Goal: Feedback & Contribution: Submit feedback/report problem

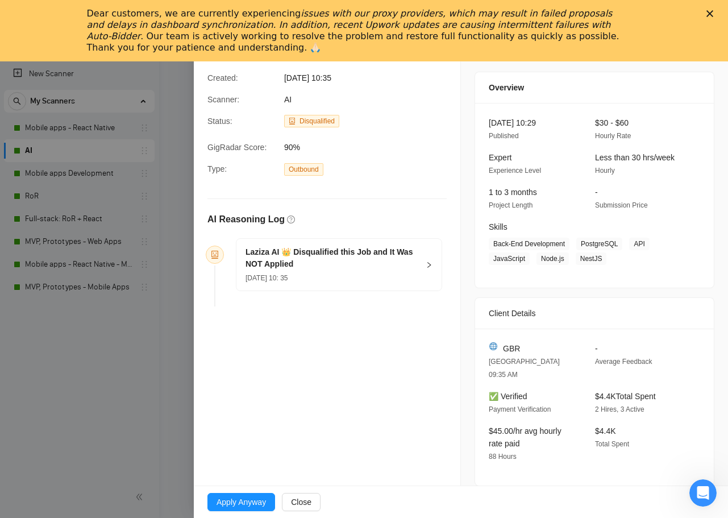
click at [709, 14] on polygon "Close" at bounding box center [709, 13] width 7 height 7
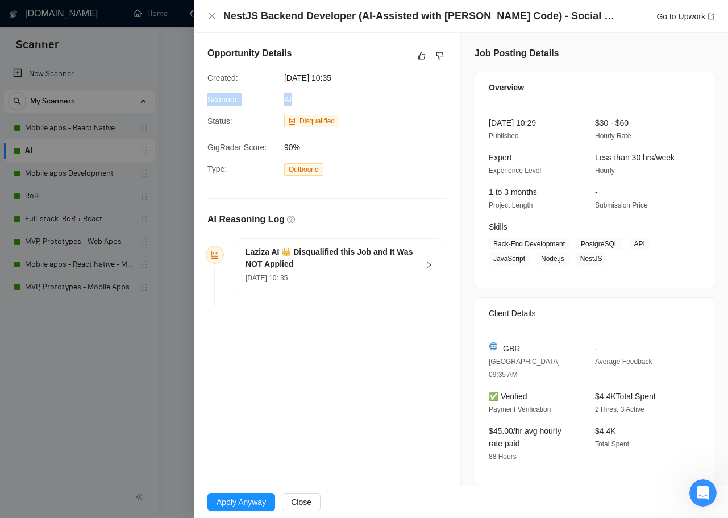
drag, startPoint x: 297, startPoint y: 101, endPoint x: 197, endPoint y: 97, distance: 100.1
click at [197, 97] on div "Opportunity Details Created: 28 Aug, 2025 10:35 Scanner: AI Status: Disqualifie…" at bounding box center [327, 179] width 267 height 292
copy div "Scanner: AI"
click at [347, 269] on h5 "Laziza AI 👑 Disqualified this Job and It Was NOT Applied" at bounding box center [332, 258] width 173 height 24
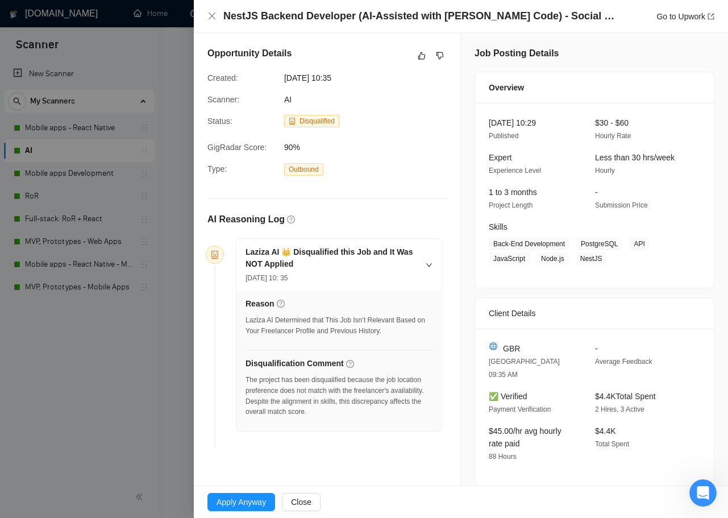
click at [347, 269] on h5 "Laziza AI 👑 Disqualified this Job and It Was NOT Applied" at bounding box center [332, 258] width 173 height 24
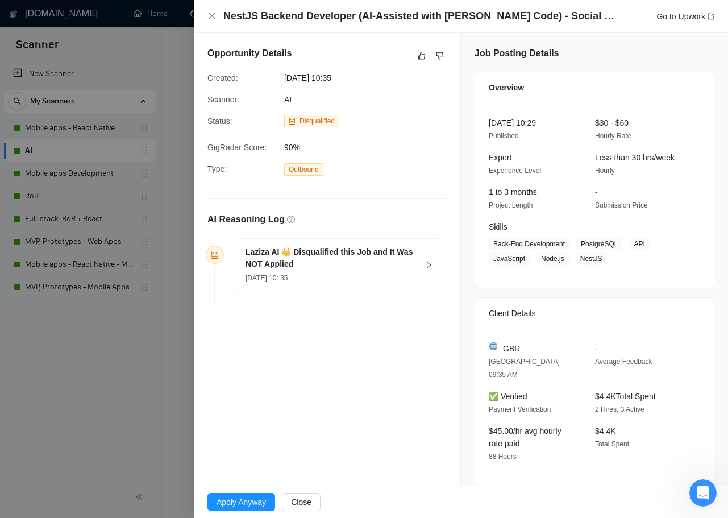
click at [357, 281] on div "28 Aug, 2025 10: 35" at bounding box center [332, 277] width 173 height 13
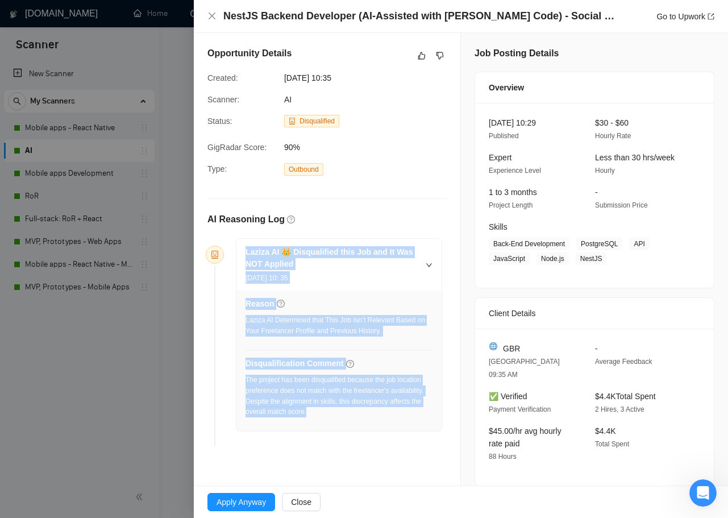
drag, startPoint x: 400, startPoint y: 409, endPoint x: 244, endPoint y: 248, distance: 224.7
click at [244, 248] on div "Laziza AI 👑 Disqualified this Job and It Was NOT Applied 28 Aug, 2025 10: 35 Re…" at bounding box center [338, 335] width 205 height 192
copy div "Laziza AI 👑 Disqualified this Job and It Was NOT Applied 28 Aug, 2025 10: 35 Re…"
click at [666, 16] on link "Go to Upwork" at bounding box center [685, 16] width 58 height 9
click at [415, 58] on button "button" at bounding box center [422, 56] width 14 height 14
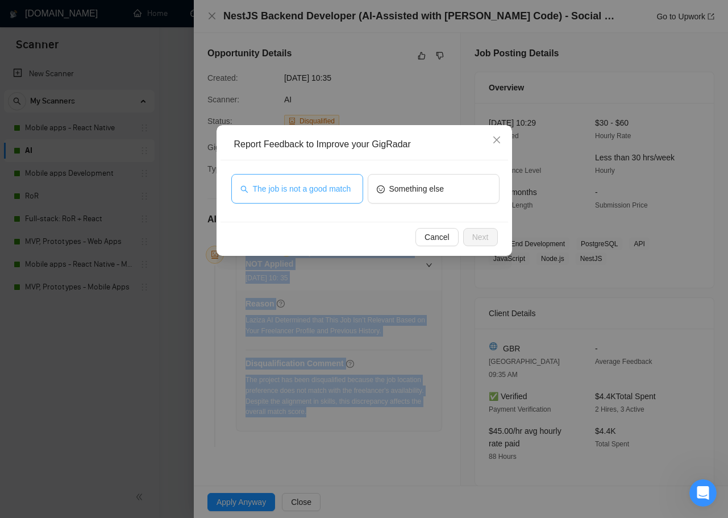
click at [318, 182] on span "The job is not a good match" at bounding box center [302, 188] width 98 height 13
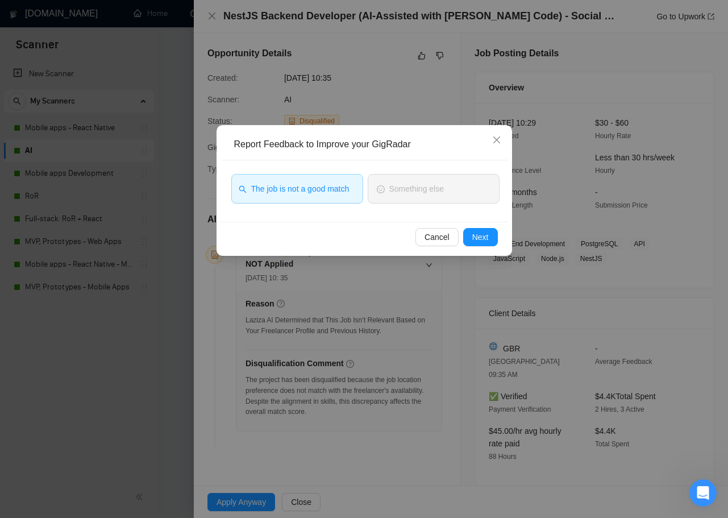
click at [500, 231] on div "Cancel Next" at bounding box center [365, 237] width 288 height 30
click at [492, 232] on button "Next" at bounding box center [480, 237] width 35 height 18
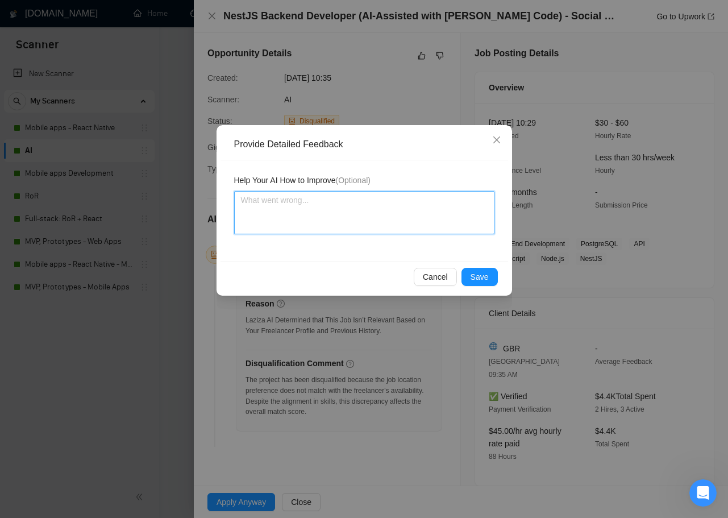
click at [380, 211] on textarea at bounding box center [364, 212] width 260 height 43
paste textarea "Laziza AI made the correct call on this disqualification. While the technical s…"
type textarea "Laziza AI made the correct call on this disqualification. While the technical s…"
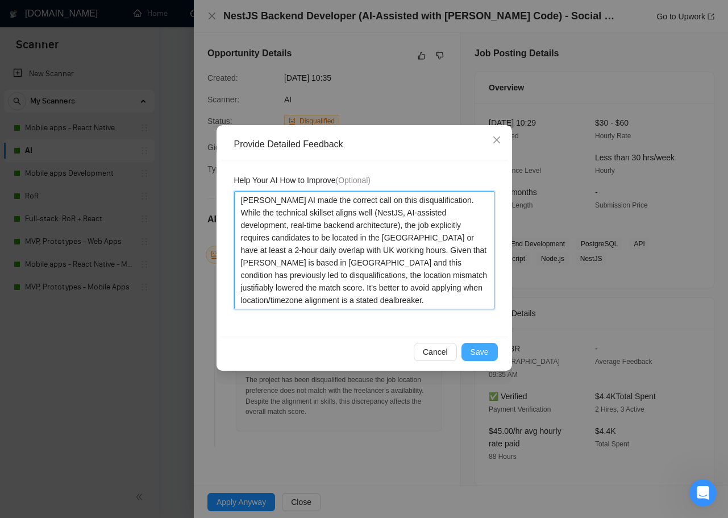
type textarea "Laziza AI made the correct call on this disqualification. While the technical s…"
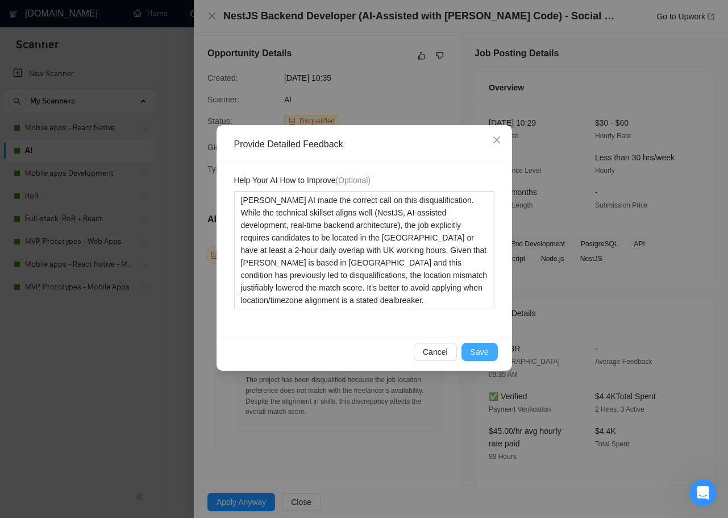
drag, startPoint x: 479, startPoint y: 351, endPoint x: 473, endPoint y: 318, distance: 32.9
click at [479, 351] on span "Save" at bounding box center [480, 352] width 18 height 13
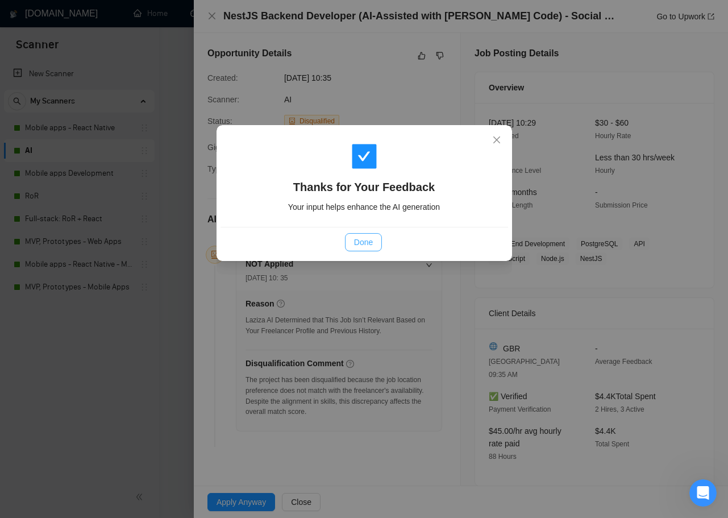
drag, startPoint x: 353, startPoint y: 244, endPoint x: 394, endPoint y: 139, distance: 113.0
click at [354, 243] on span "Done" at bounding box center [363, 242] width 19 height 13
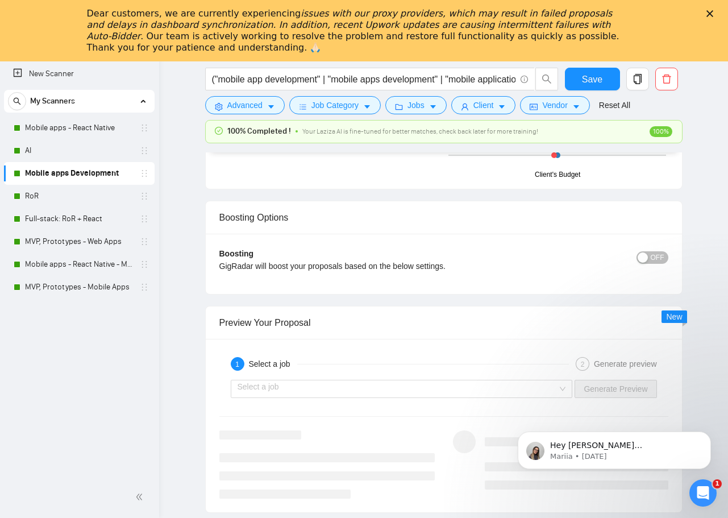
click at [712, 14] on icon "Close" at bounding box center [709, 13] width 7 height 7
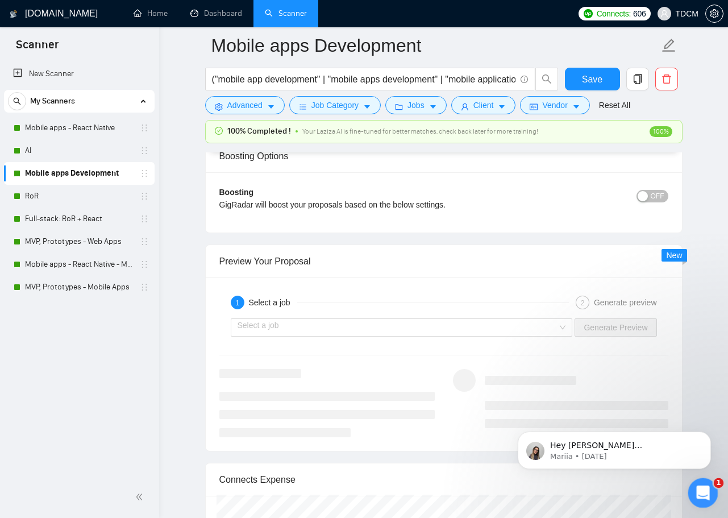
click at [708, 496] on div "Open Intercom Messenger" at bounding box center [702, 491] width 38 height 38
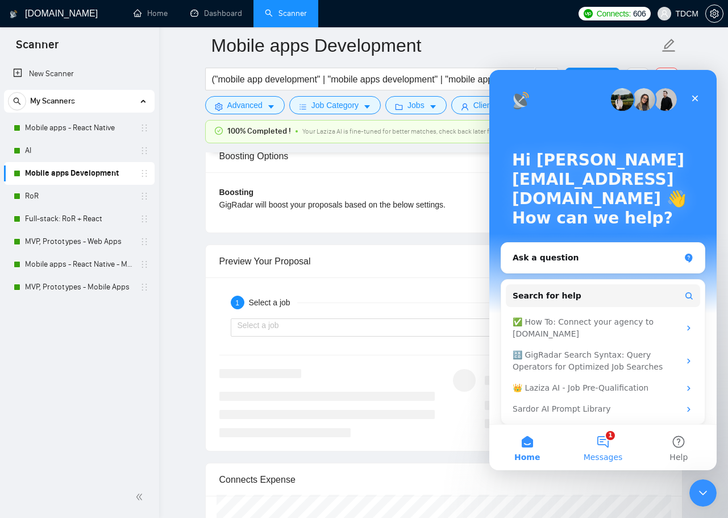
click at [609, 447] on button "1 Messages" at bounding box center [603, 447] width 76 height 45
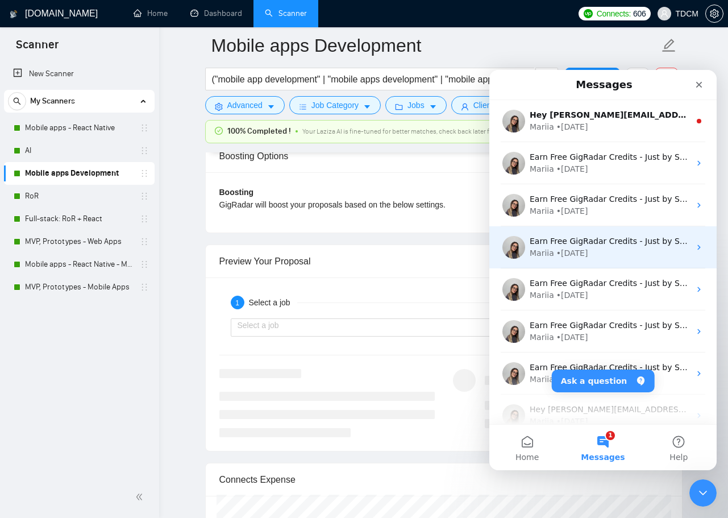
scroll to position [2034, 0]
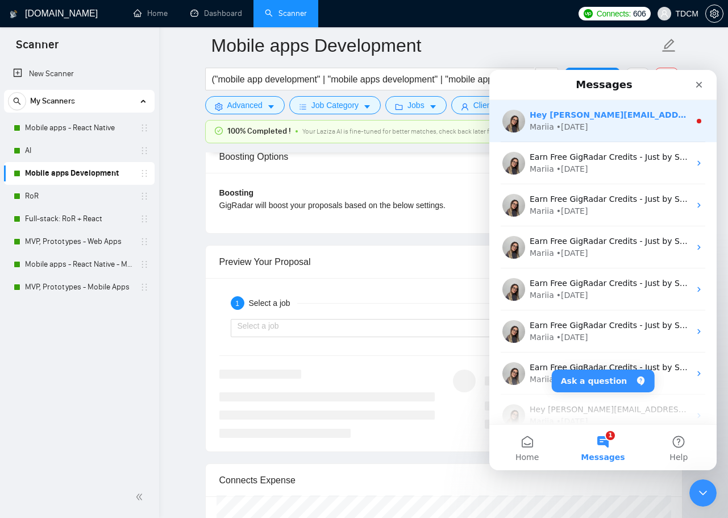
click at [588, 138] on div "Hey [PERSON_NAME][EMAIL_ADDRESS][DOMAIN_NAME], Looks like your Upwork agency [D…" at bounding box center [602, 121] width 227 height 42
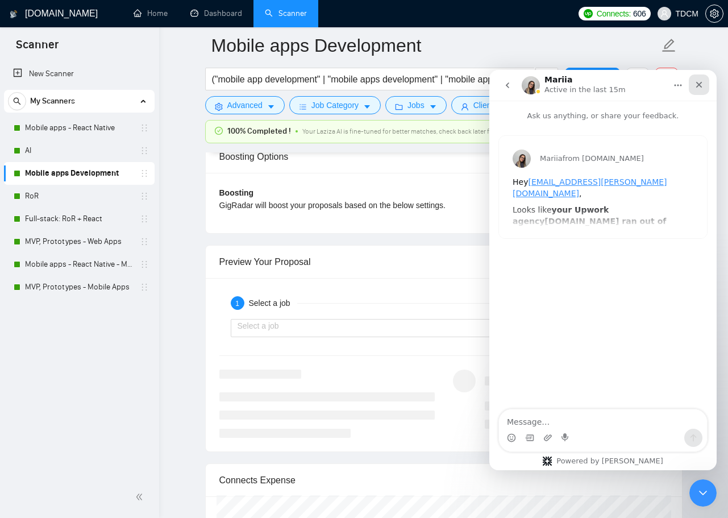
click at [704, 82] on div "Close" at bounding box center [699, 84] width 20 height 20
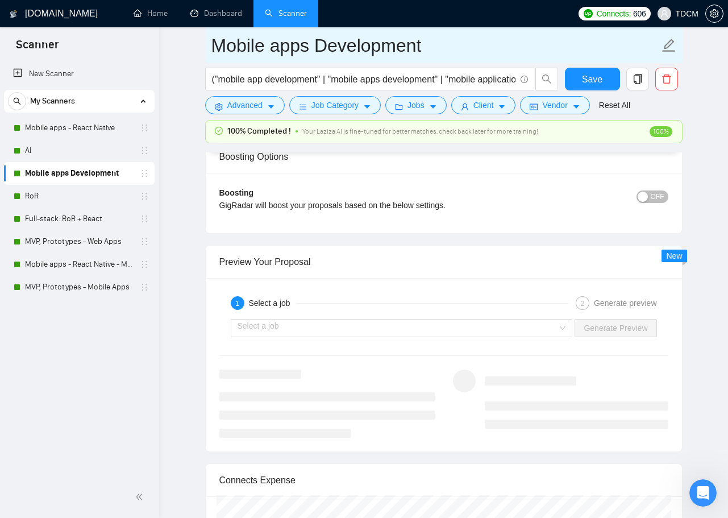
scroll to position [0, 0]
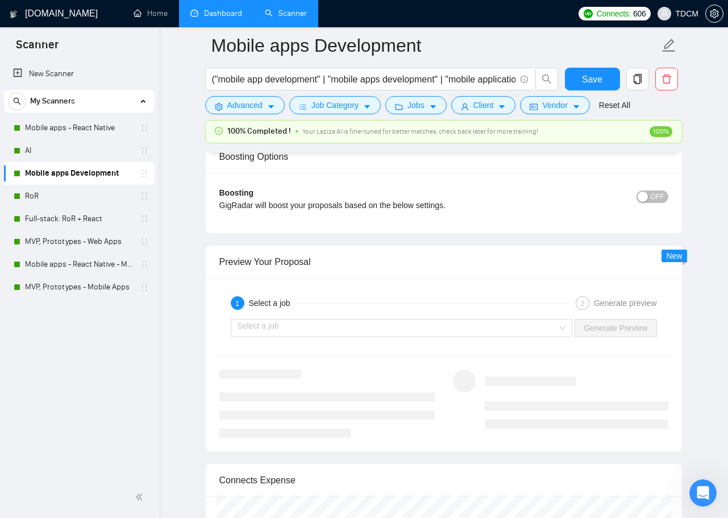
click at [218, 18] on link "Dashboard" at bounding box center [216, 14] width 52 height 10
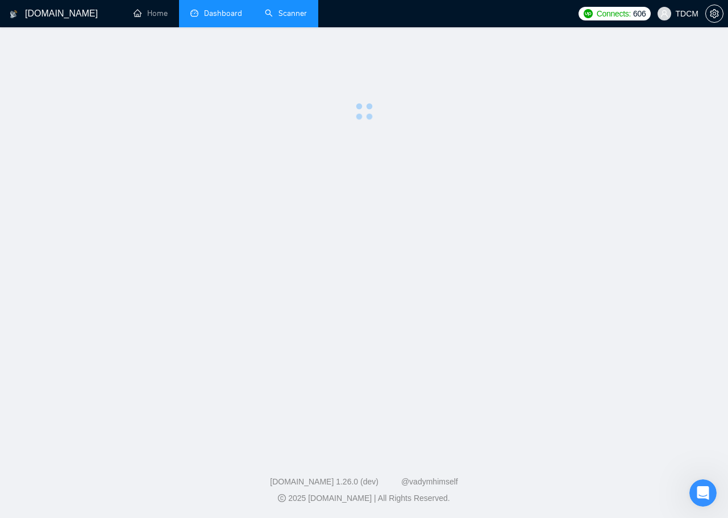
click at [291, 18] on link "Scanner" at bounding box center [286, 14] width 42 height 10
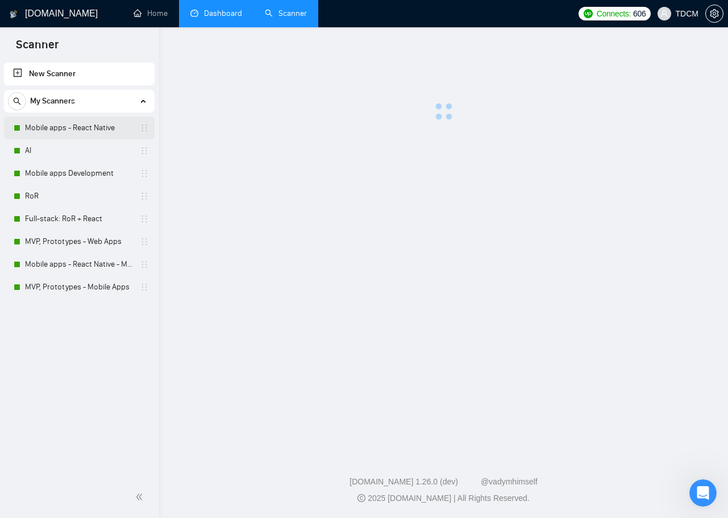
click at [93, 127] on link "Mobile apps - React Native" at bounding box center [79, 128] width 108 height 23
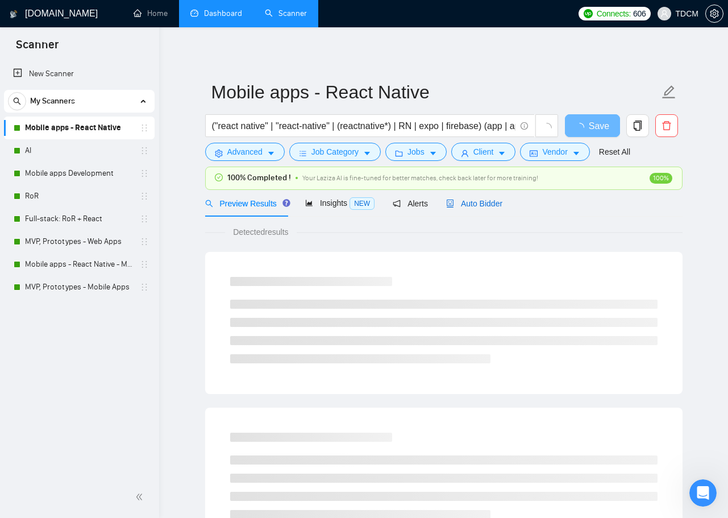
click at [488, 207] on span "Auto Bidder" at bounding box center [474, 203] width 56 height 9
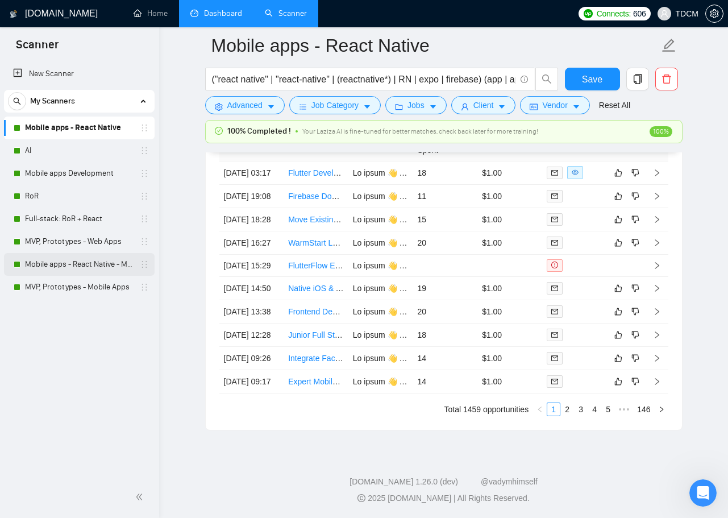
scroll to position [2965, 0]
click at [567, 411] on link "2" at bounding box center [567, 409] width 13 height 13
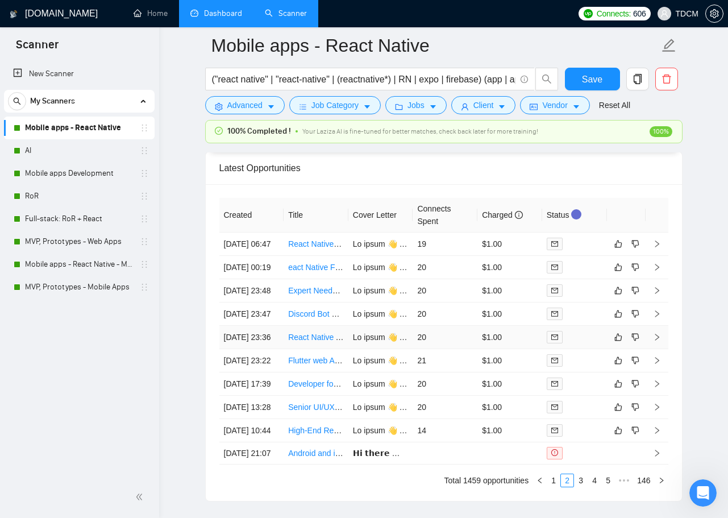
scroll to position [2780, 0]
